Goal: Task Accomplishment & Management: Manage account settings

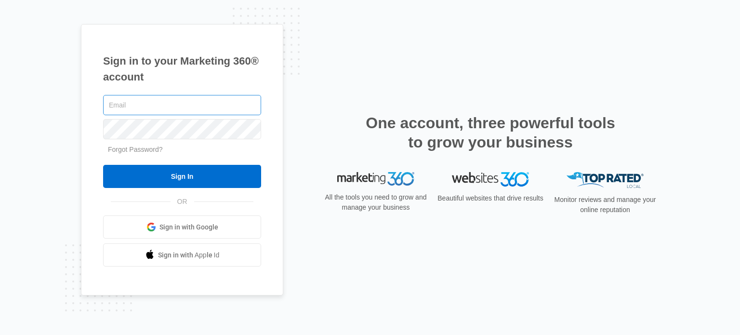
click at [139, 100] on input "text" at bounding box center [182, 105] width 158 height 20
click at [152, 102] on input "text" at bounding box center [182, 105] width 158 height 20
type input "[EMAIL_ADDRESS][DOMAIN_NAME]"
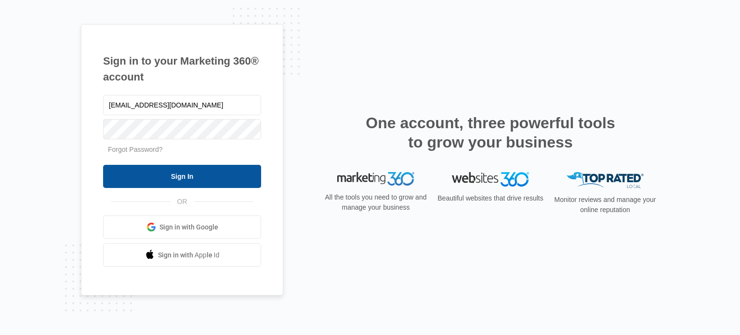
click at [155, 169] on input "Sign In" at bounding box center [182, 176] width 158 height 23
